Goal: Task Accomplishment & Management: Use online tool/utility

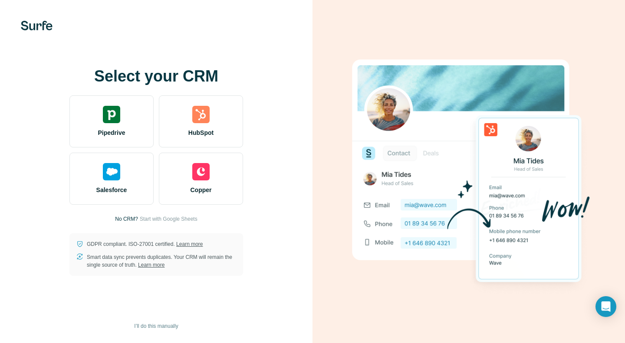
click at [220, 112] on div "HubSpot" at bounding box center [201, 122] width 84 height 52
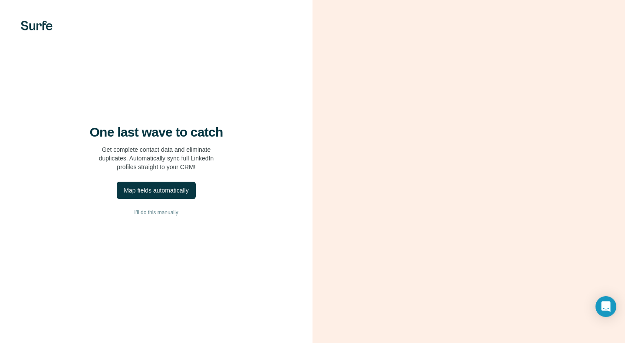
click at [164, 188] on div "Map fields automatically" at bounding box center [156, 190] width 65 height 9
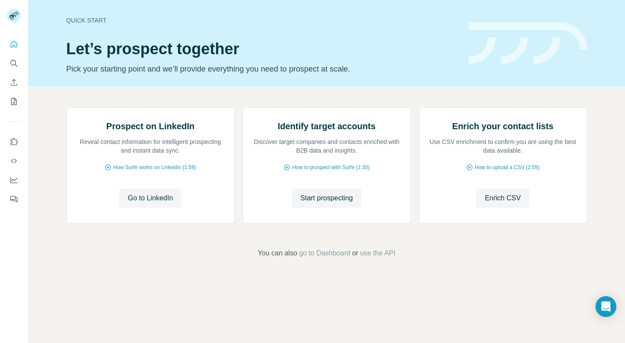
scroll to position [30, 0]
click at [324, 259] on span "go to Dashboard" at bounding box center [324, 253] width 51 height 10
